Goal: Information Seeking & Learning: Learn about a topic

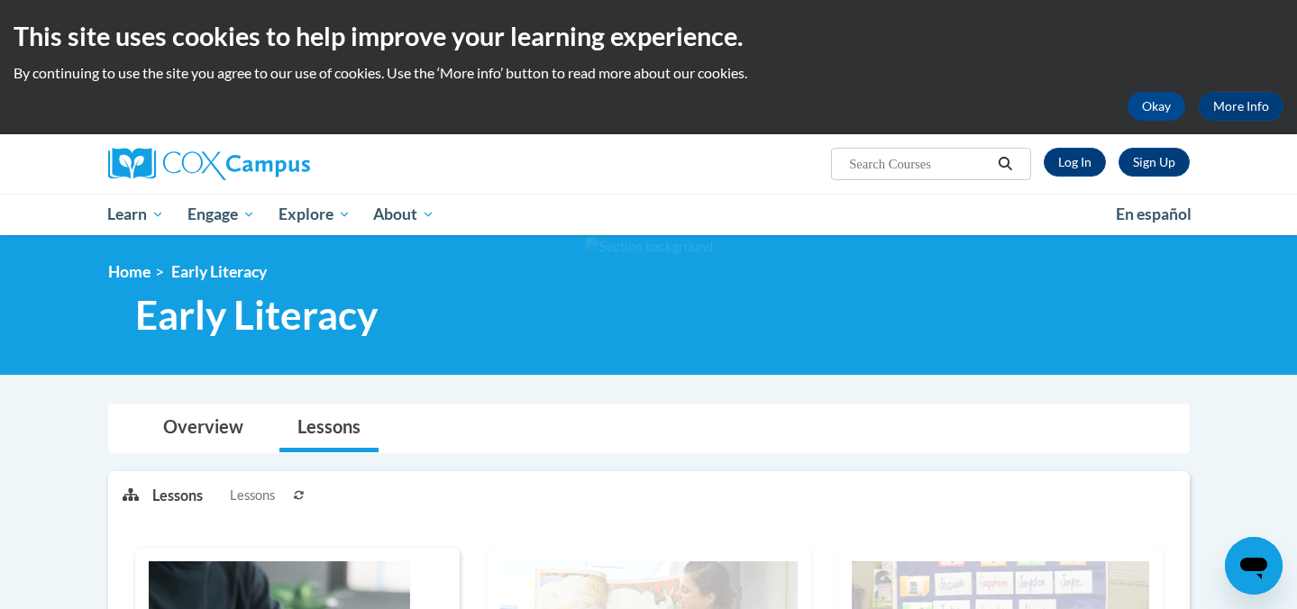
click at [299, 492] on icon at bounding box center [299, 495] width 11 height 11
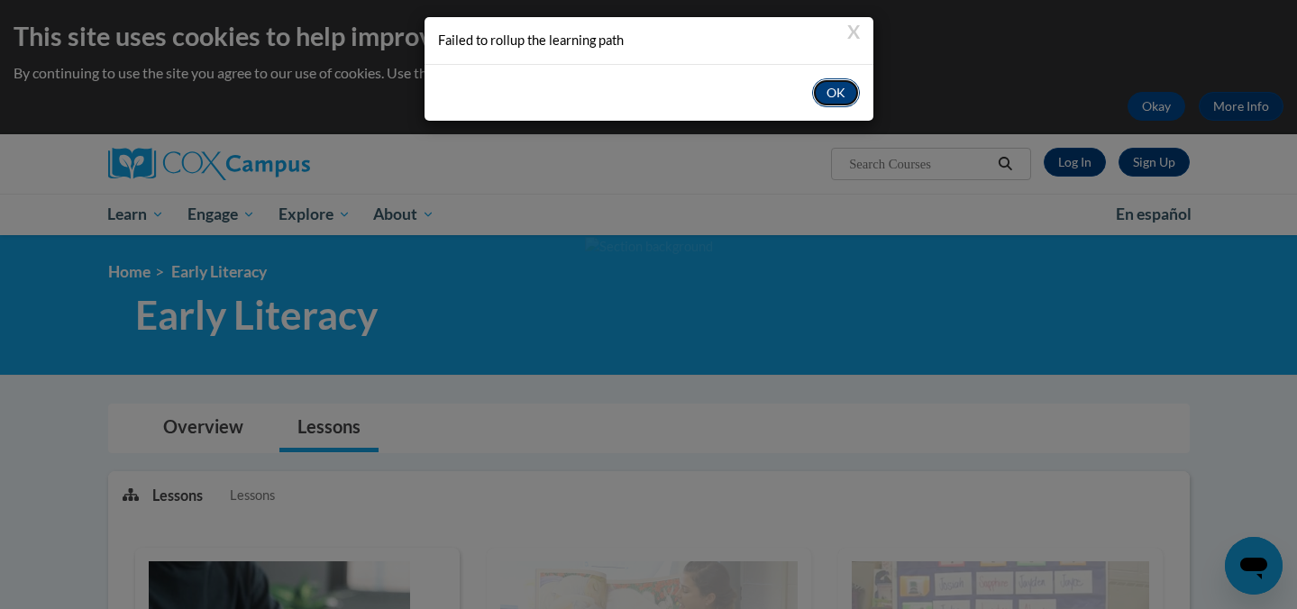
click at [826, 84] on button "OK" at bounding box center [836, 92] width 48 height 29
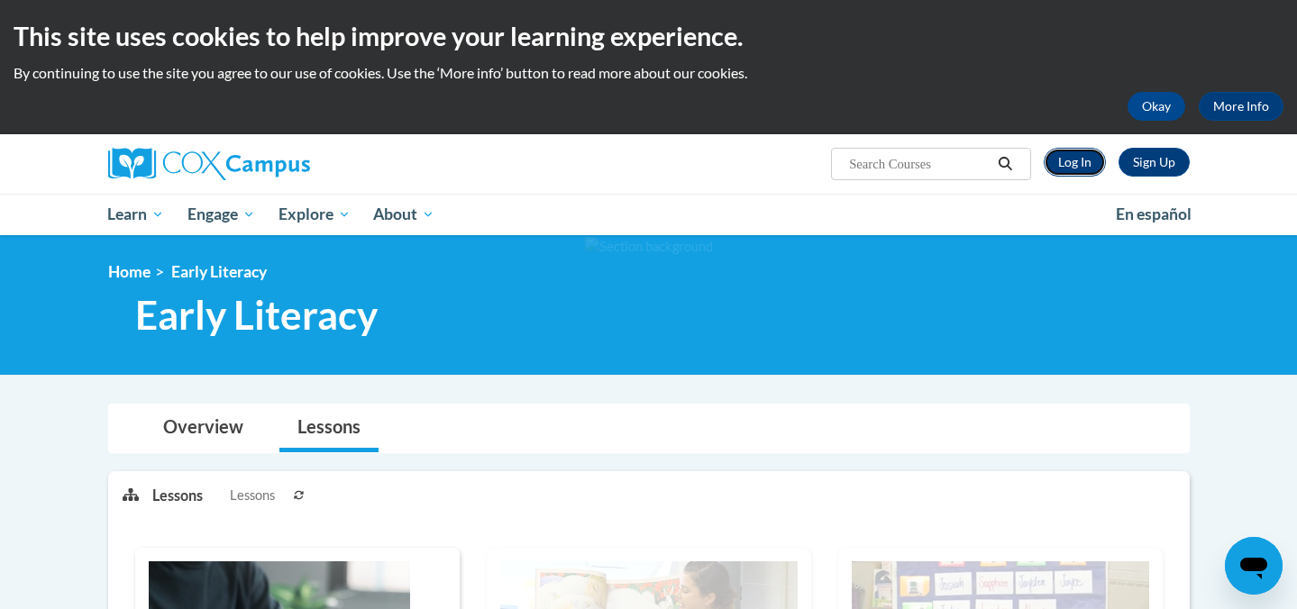
click at [1094, 164] on link "Log In" at bounding box center [1075, 162] width 62 height 29
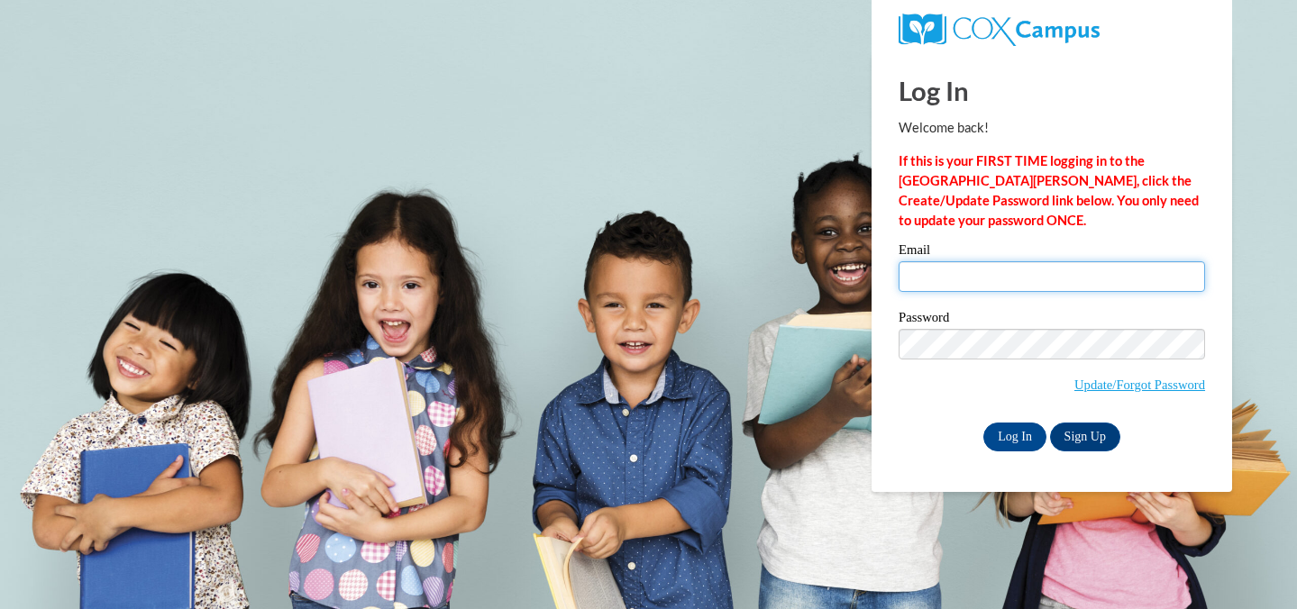
click at [960, 280] on input "Email" at bounding box center [1052, 276] width 306 height 31
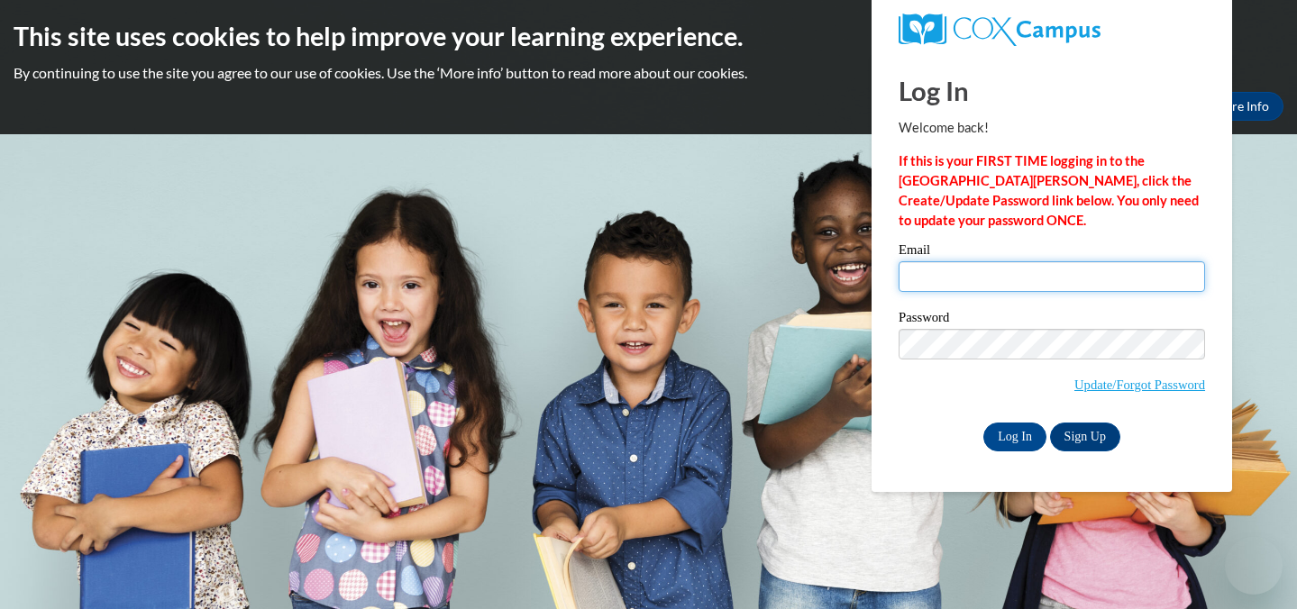
type input "[EMAIL_ADDRESS][DOMAIN_NAME]"
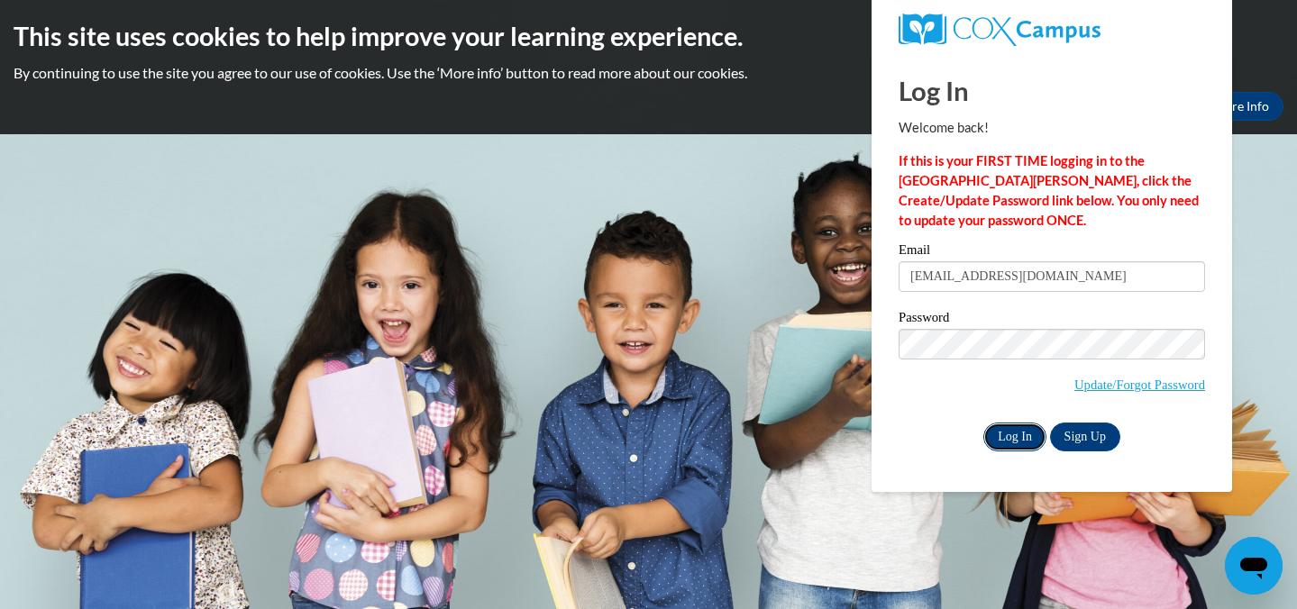
click at [1007, 431] on input "Log In" at bounding box center [1014, 437] width 63 height 29
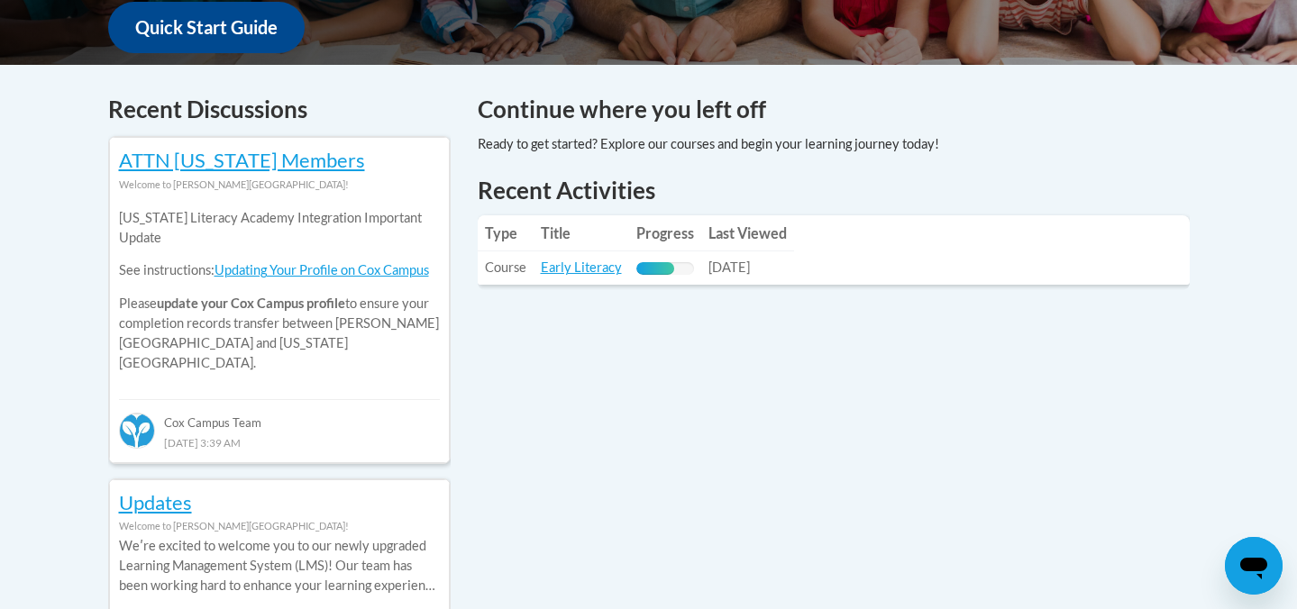
scroll to position [717, 0]
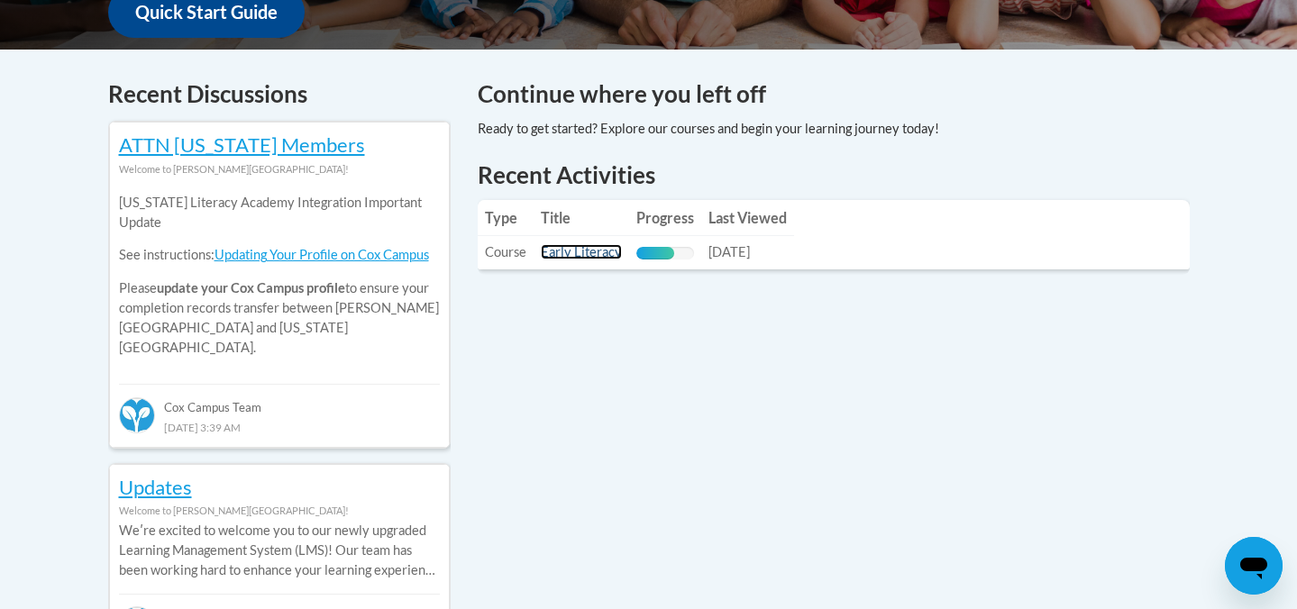
click at [589, 252] on link "Early Literacy" at bounding box center [581, 251] width 81 height 15
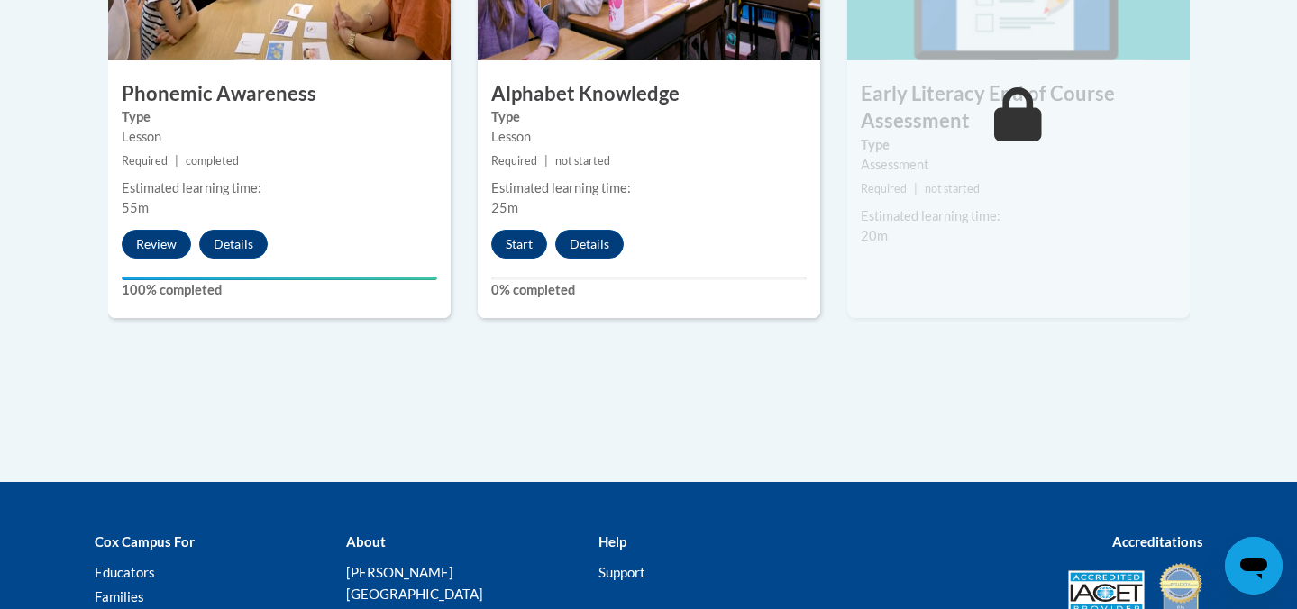
scroll to position [1228, 0]
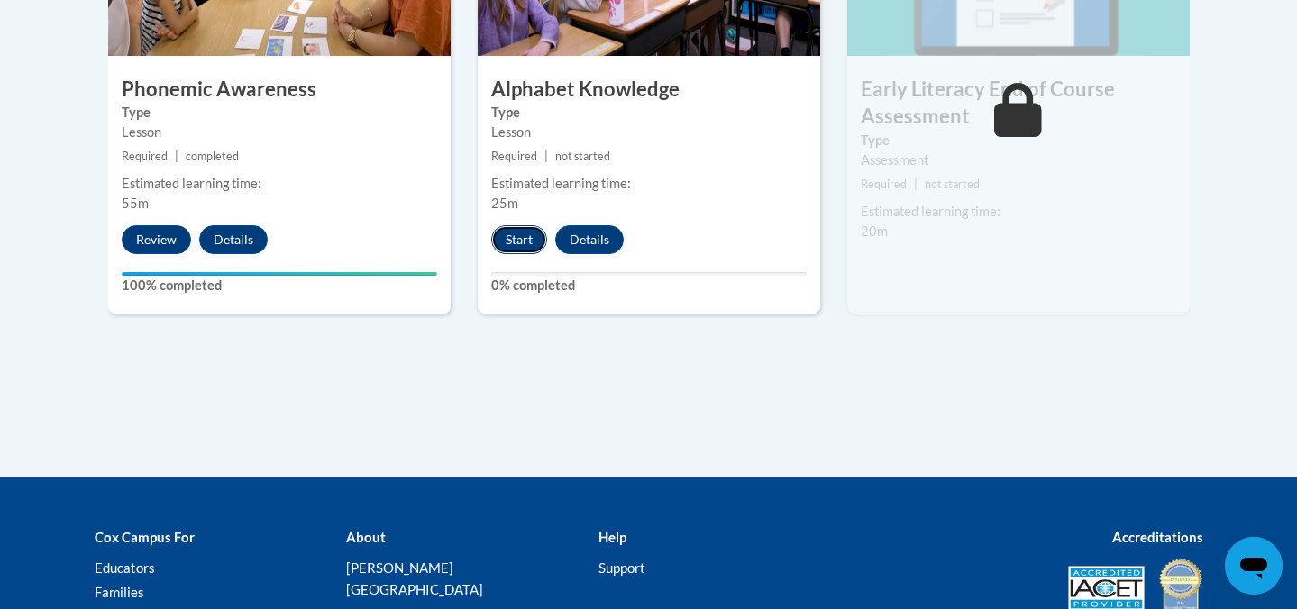
click at [507, 245] on button "Start" at bounding box center [519, 239] width 56 height 29
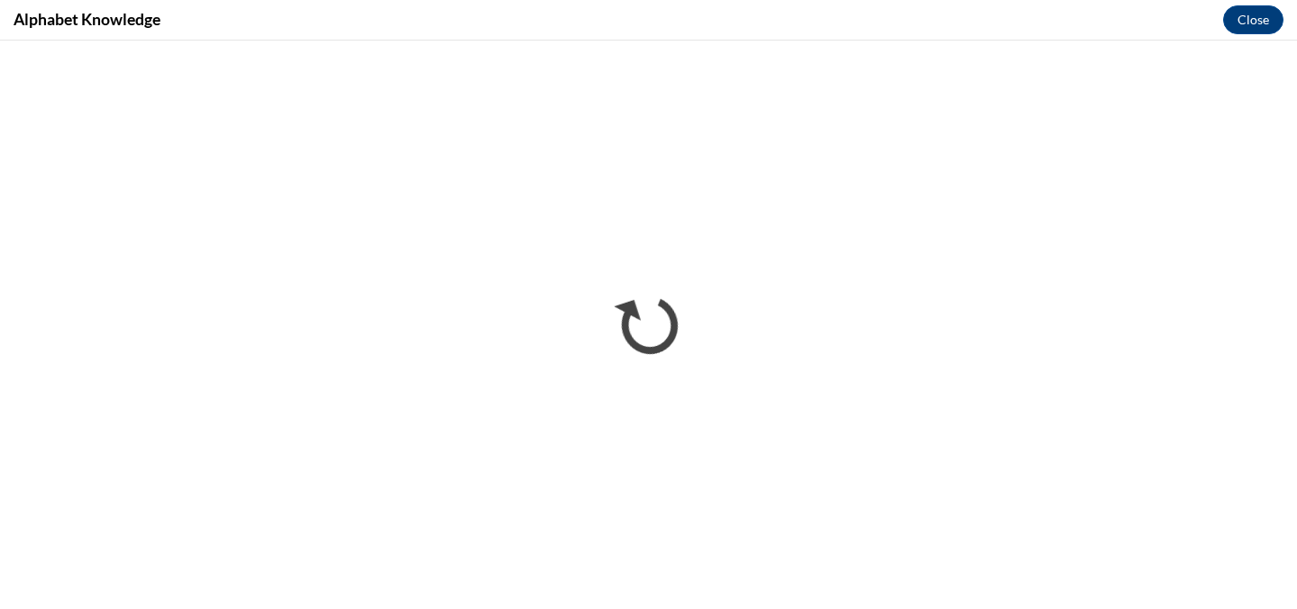
scroll to position [0, 0]
